Goal: Find specific page/section: Find specific page/section

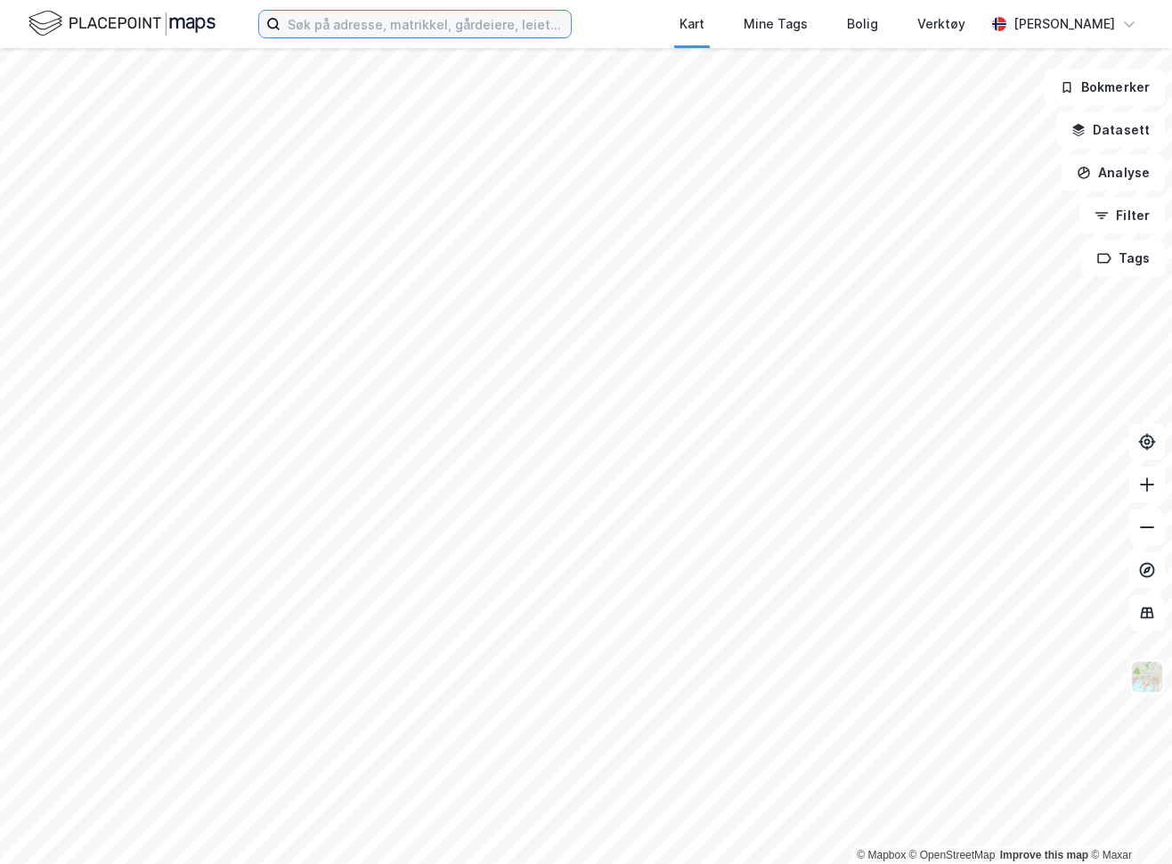
click at [334, 31] on input at bounding box center [426, 24] width 290 height 27
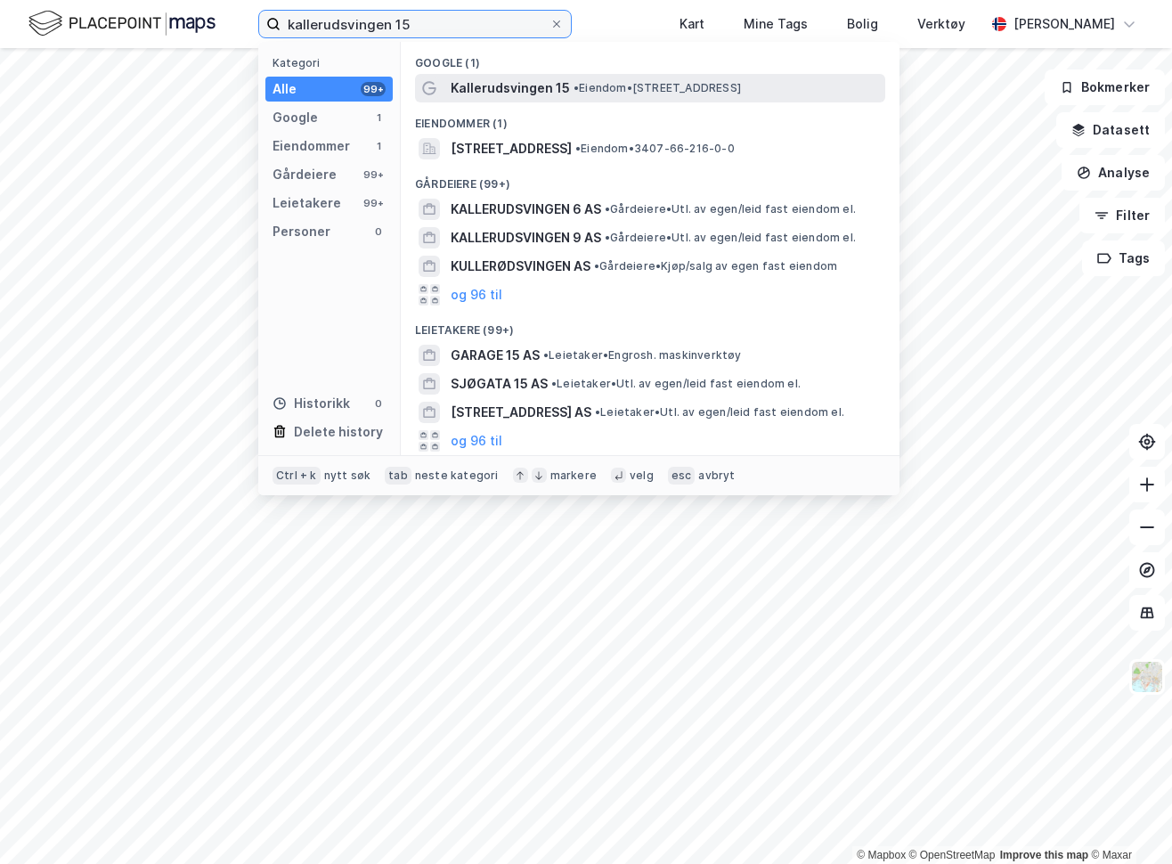
type input "kallerudsvingen 15"
